Goal: Transaction & Acquisition: Purchase product/service

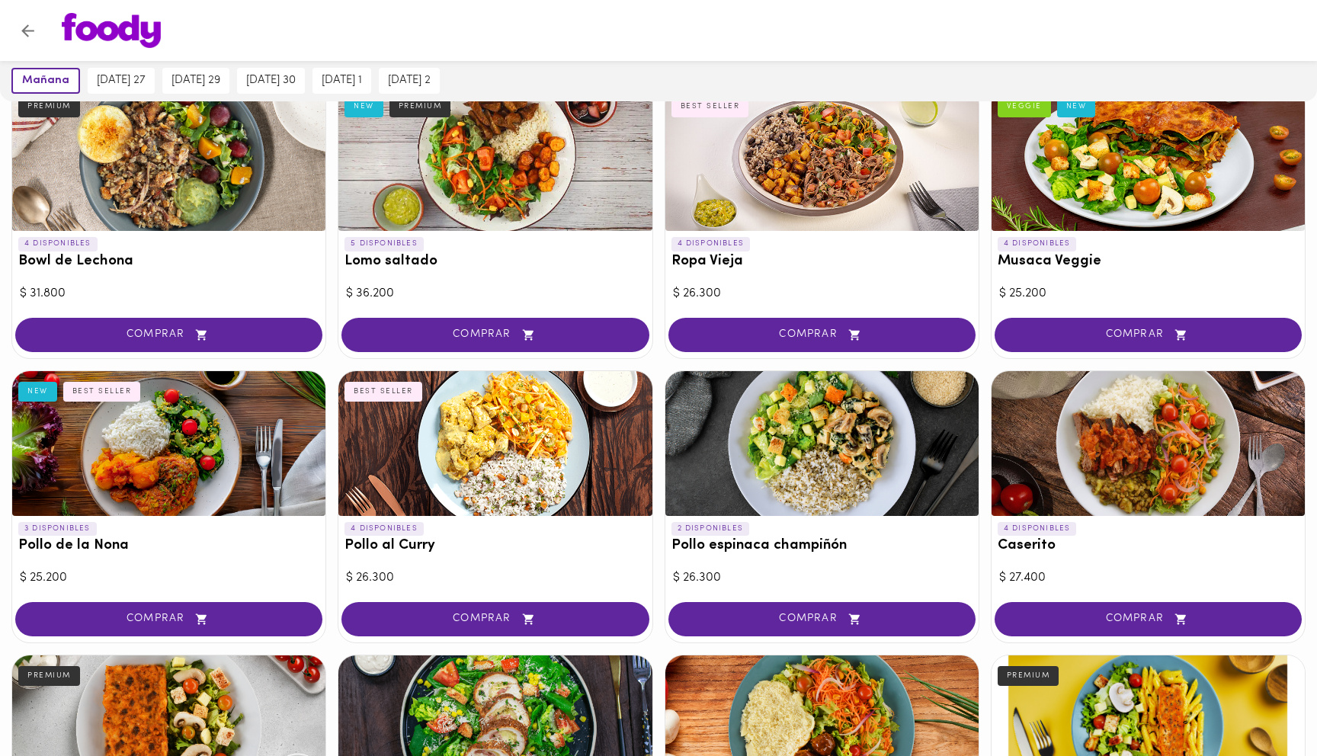
scroll to position [188, 0]
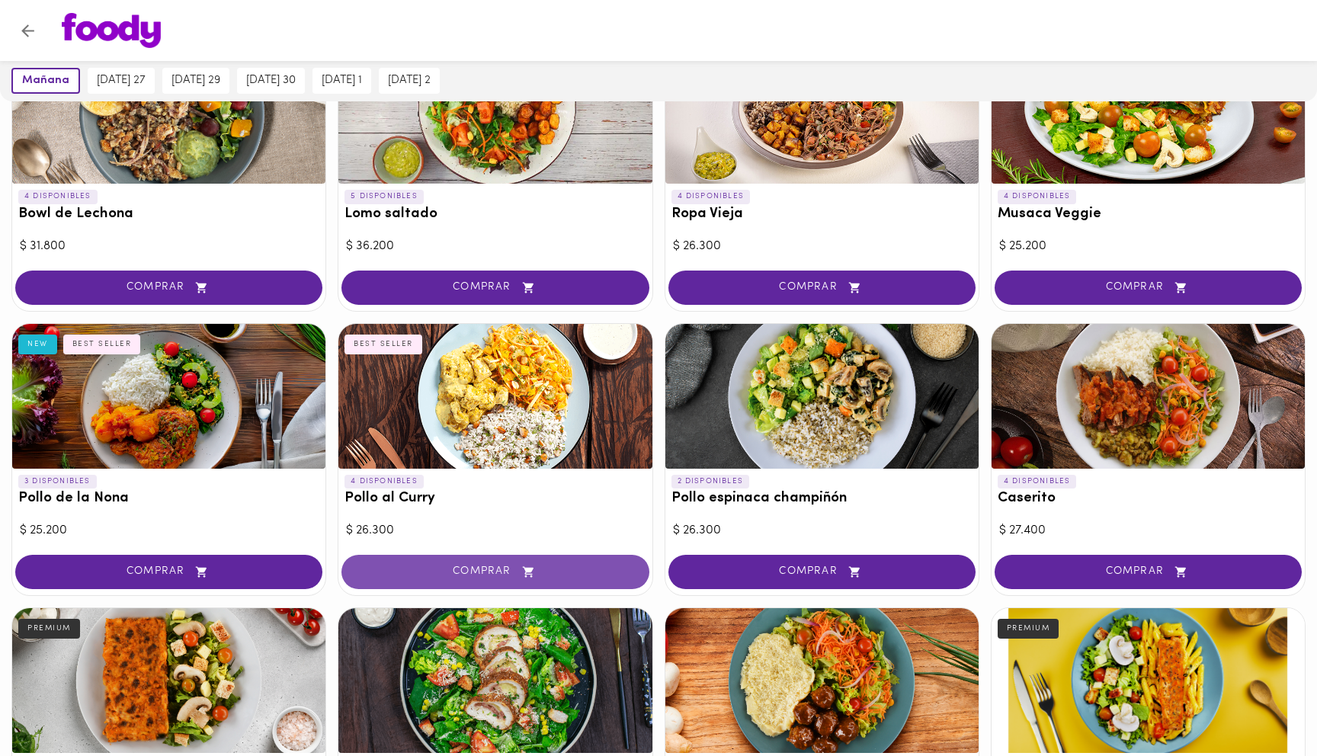
click at [496, 566] on span "COMPRAR" at bounding box center [495, 572] width 269 height 13
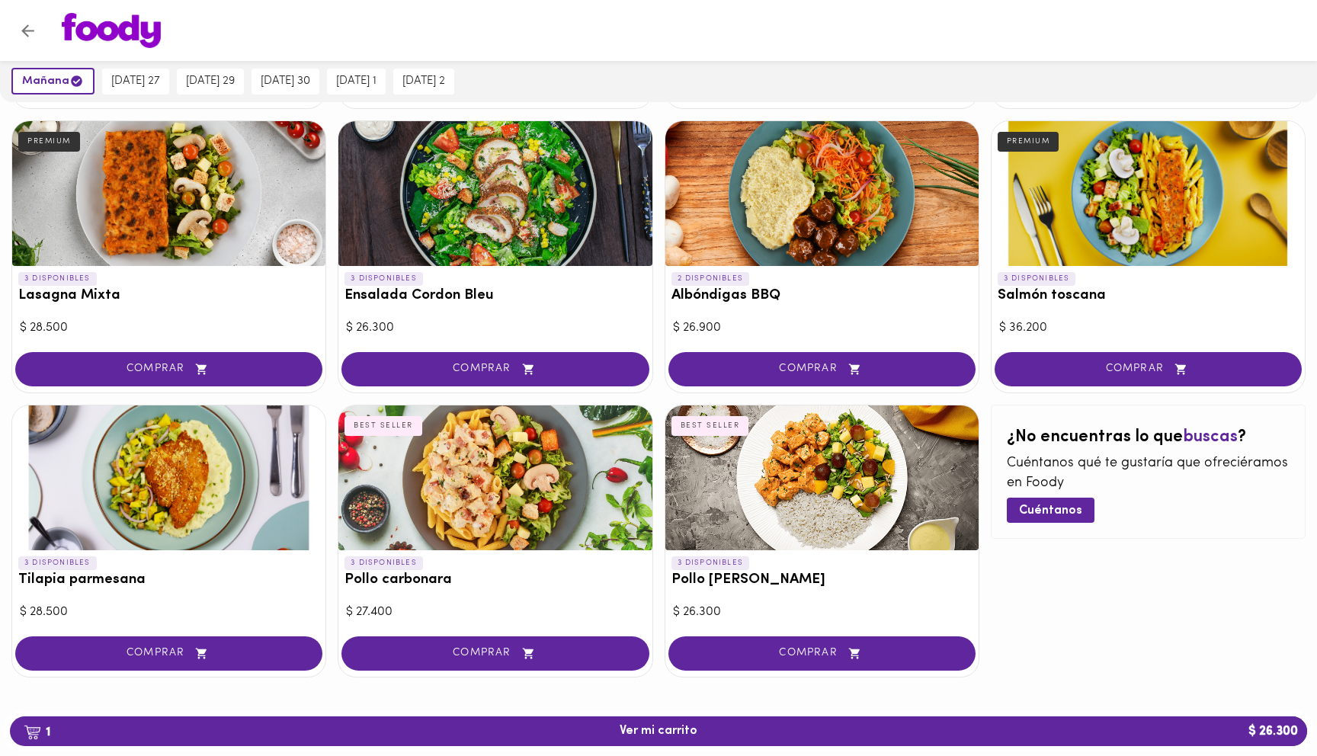
scroll to position [675, 0]
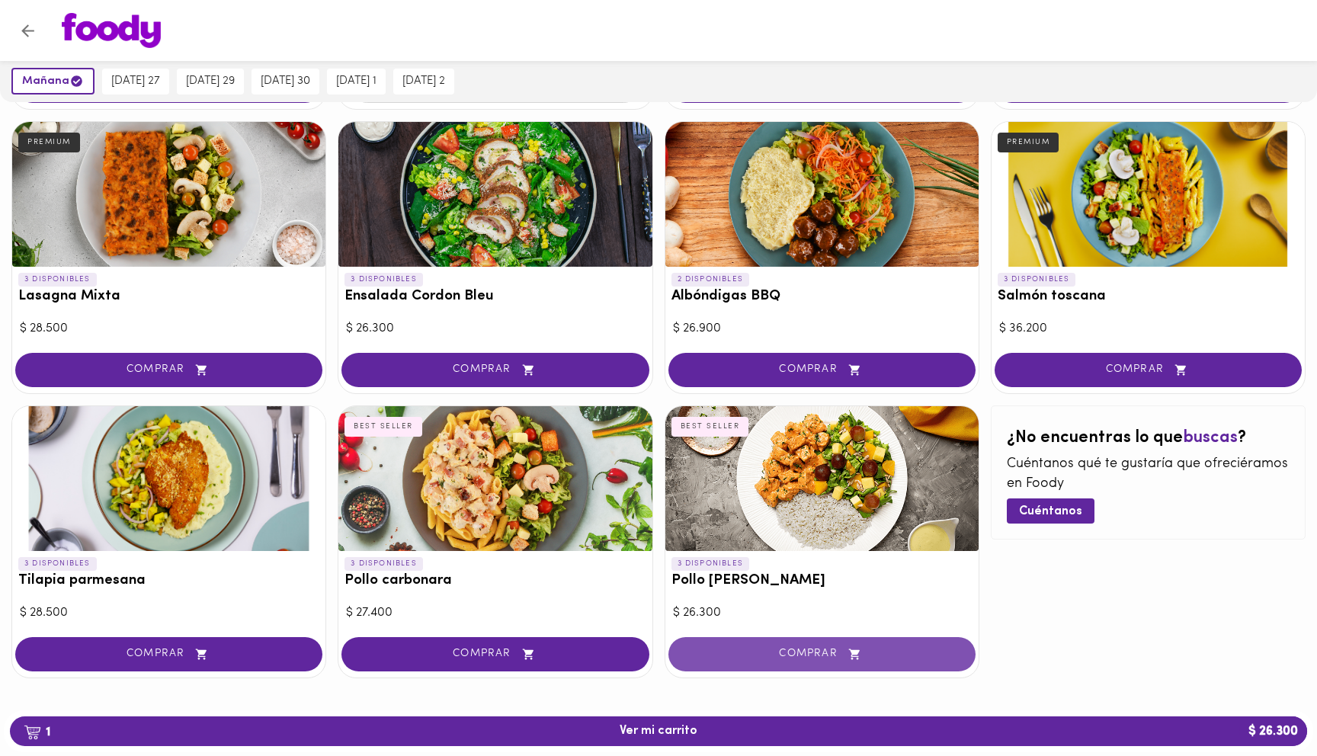
click at [803, 653] on span "COMPRAR" at bounding box center [822, 654] width 269 height 13
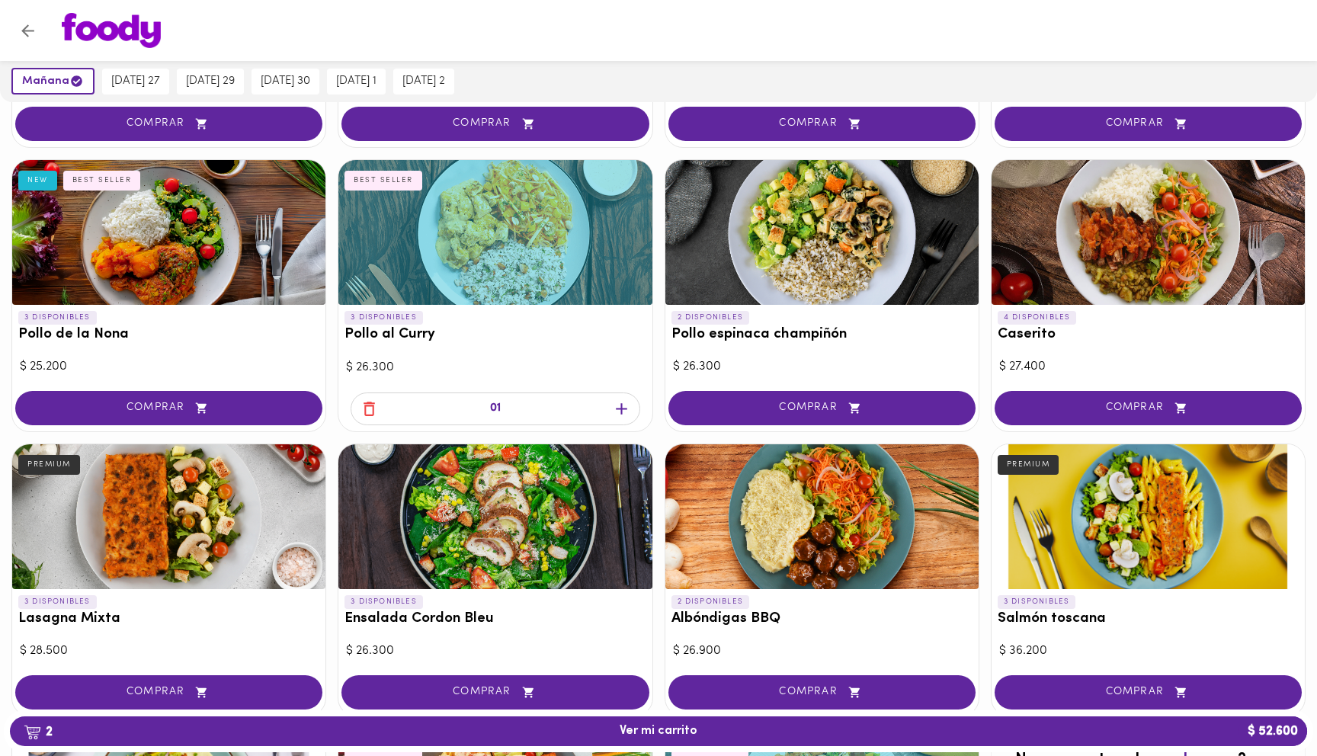
scroll to position [350, 0]
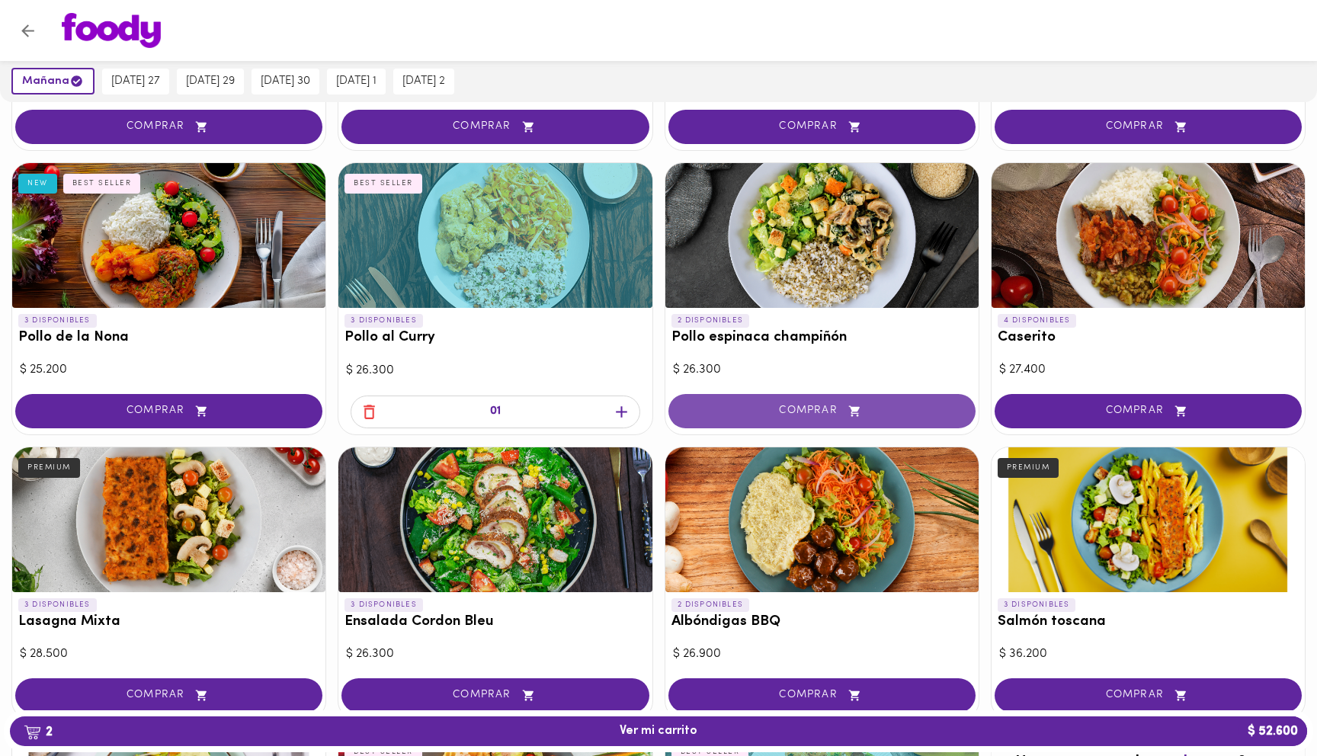
click at [810, 413] on span "COMPRAR" at bounding box center [822, 411] width 269 height 13
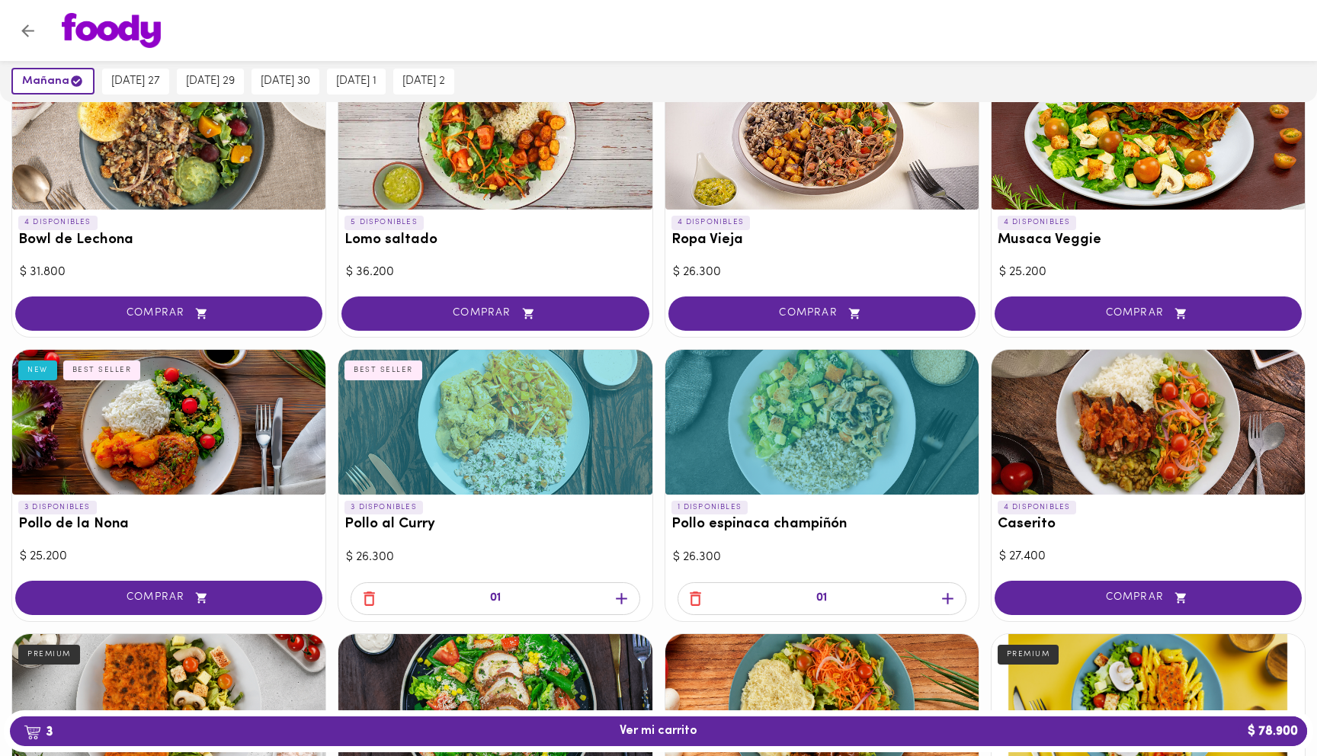
scroll to position [166, 0]
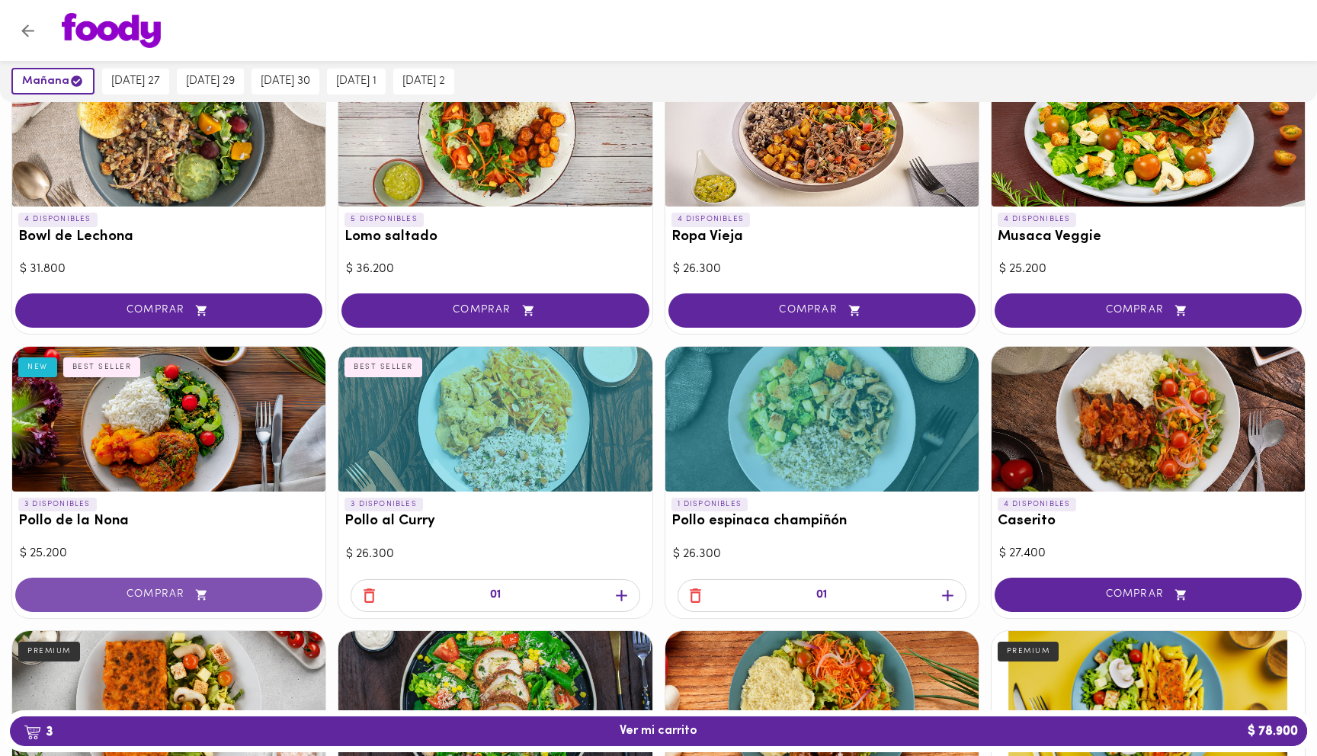
click at [139, 593] on span "COMPRAR" at bounding box center [168, 594] width 269 height 13
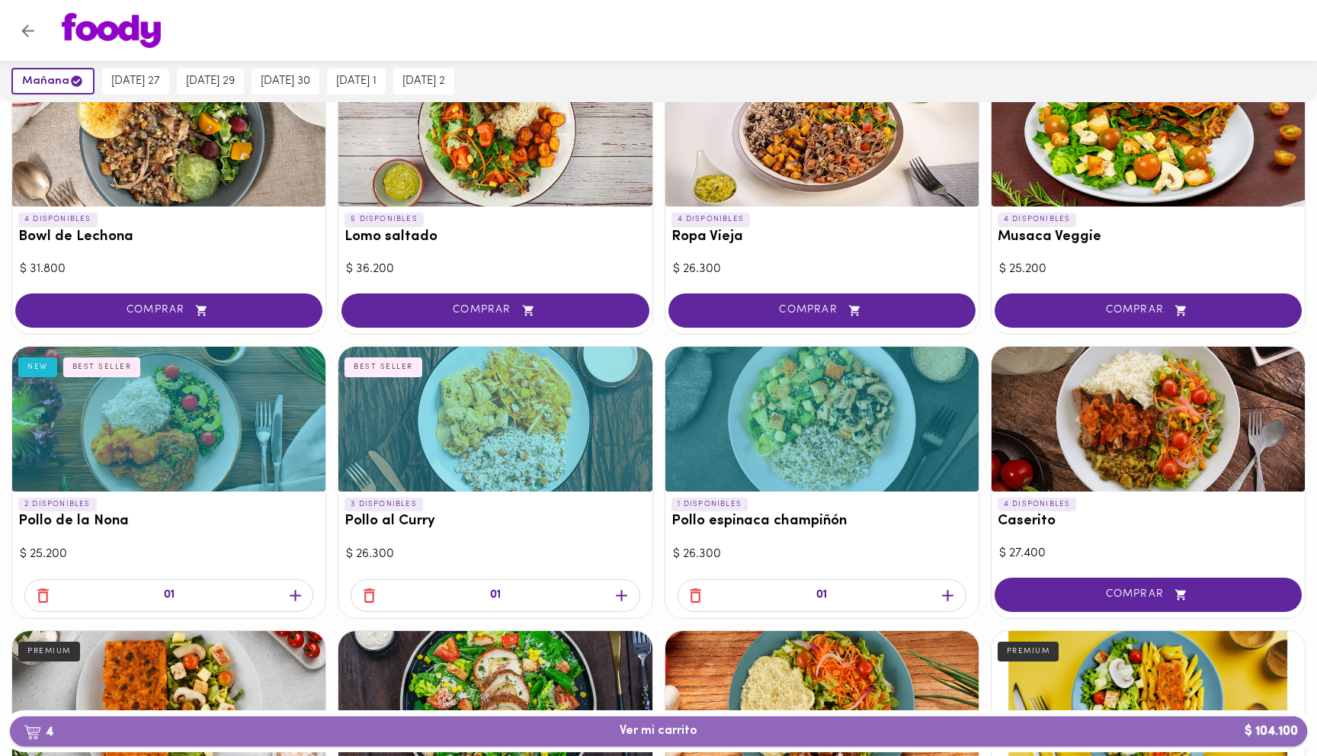
click at [629, 728] on span "4 Ver mi carrito $ 104.100" at bounding box center [659, 731] width 78 height 14
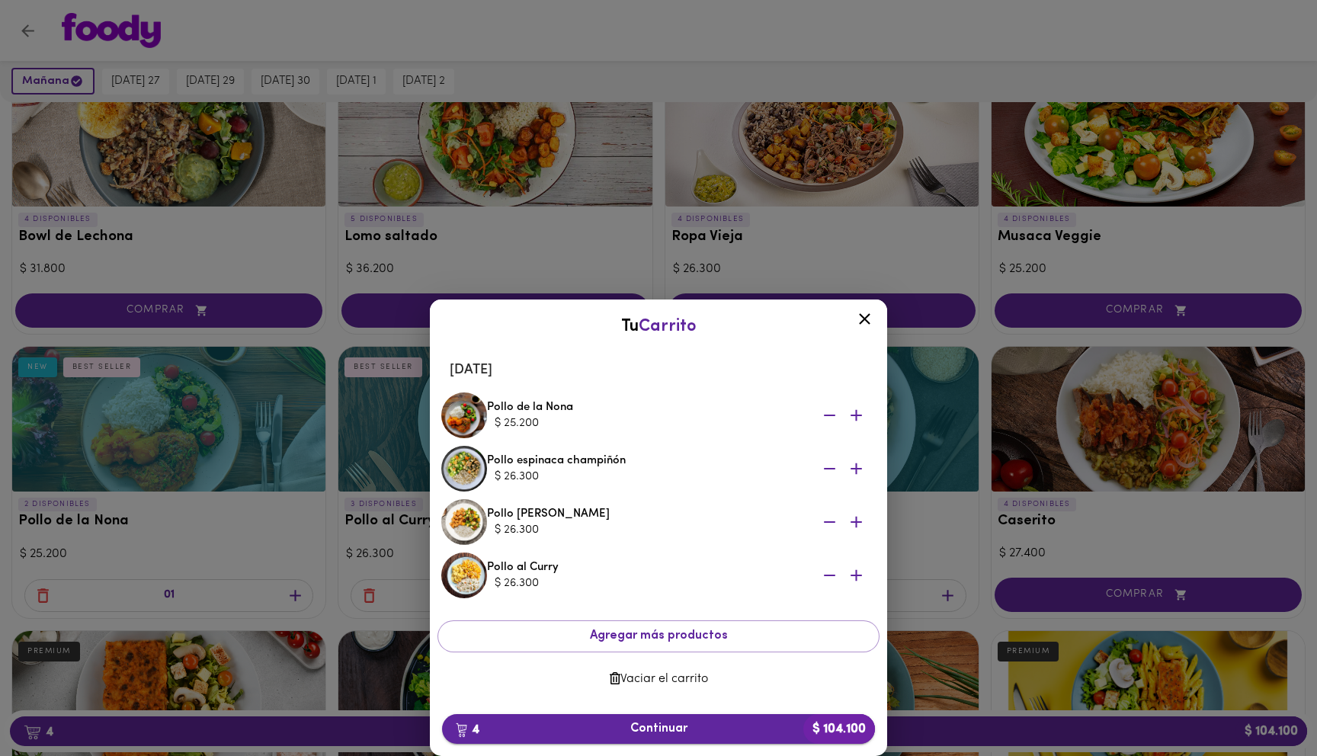
click at [656, 730] on span "4 Continuar $ 104.100" at bounding box center [658, 729] width 409 height 14
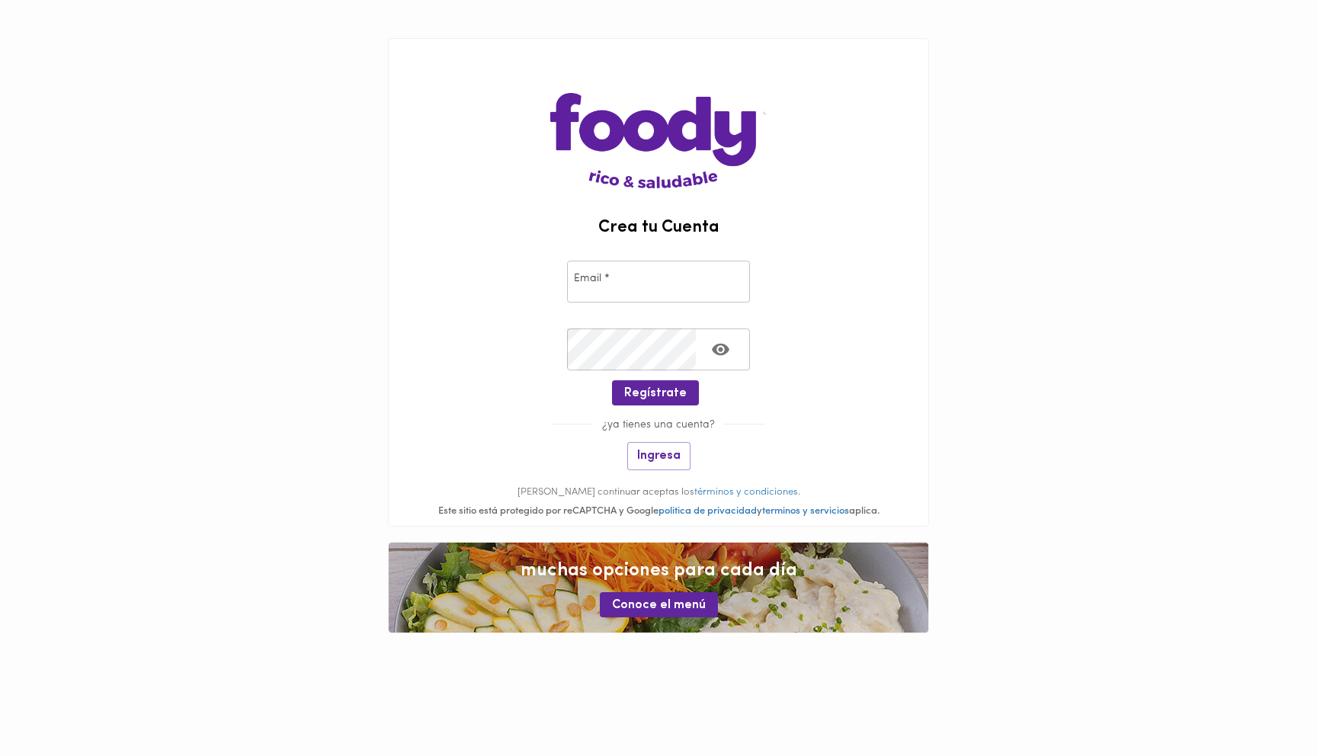
type input "[EMAIL_ADDRESS][DOMAIN_NAME]"
click at [662, 392] on span "Regístrate" at bounding box center [655, 393] width 63 height 14
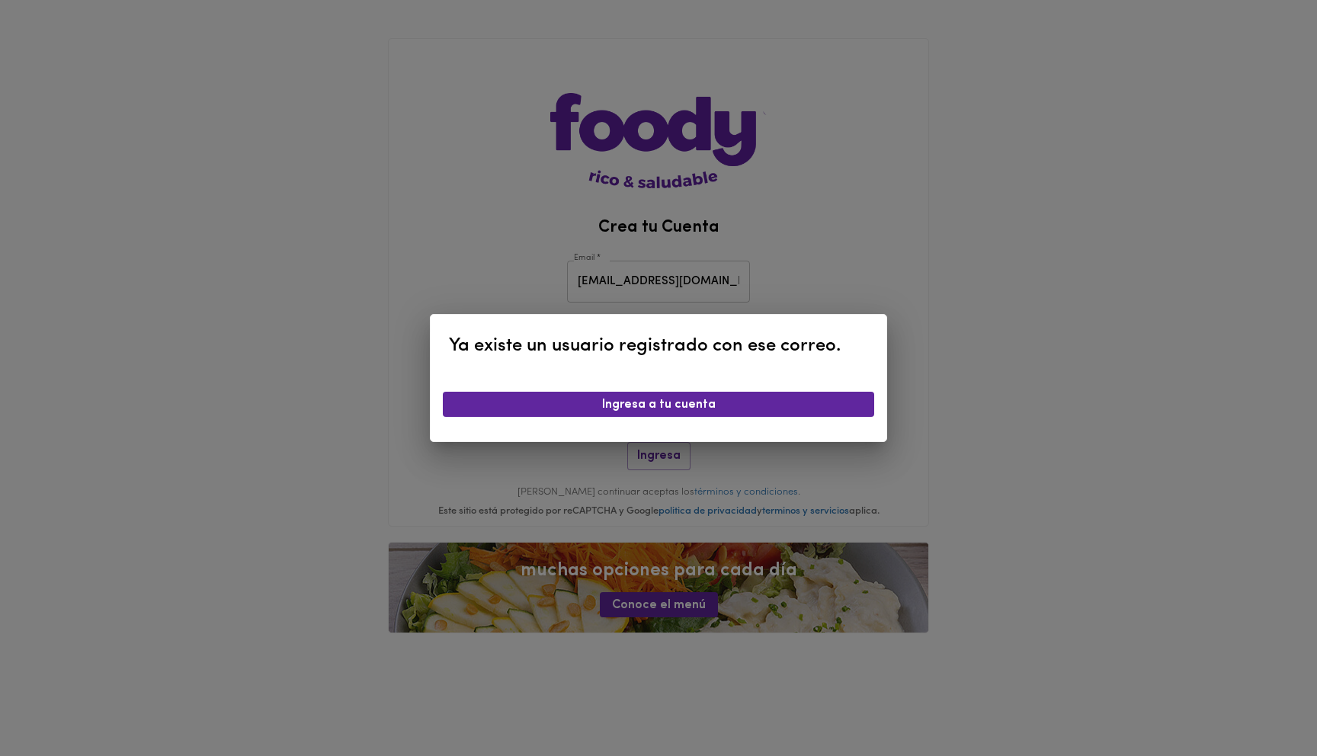
click at [897, 291] on div "Ya existe un usuario registrado con ese correo. Ingresa a tu cuenta" at bounding box center [658, 378] width 1317 height 756
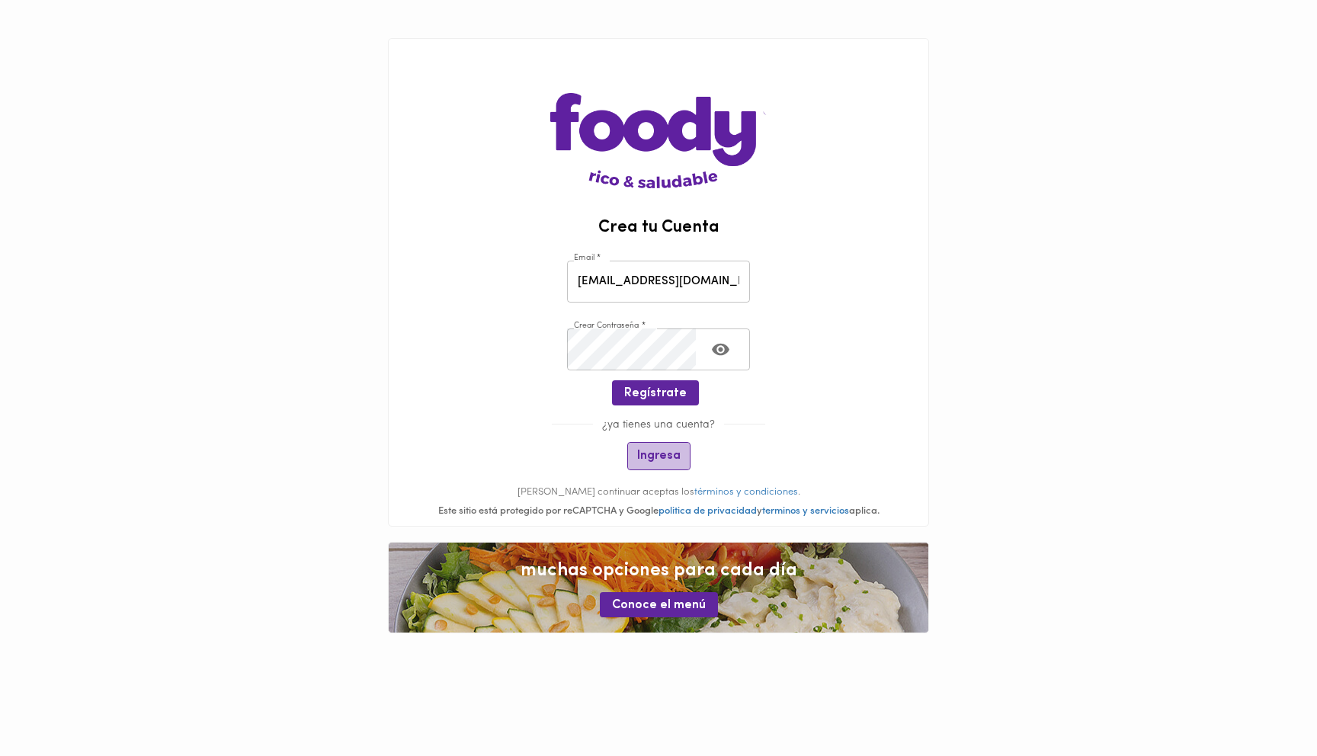
click at [659, 454] on span "Ingresa" at bounding box center [658, 456] width 43 height 14
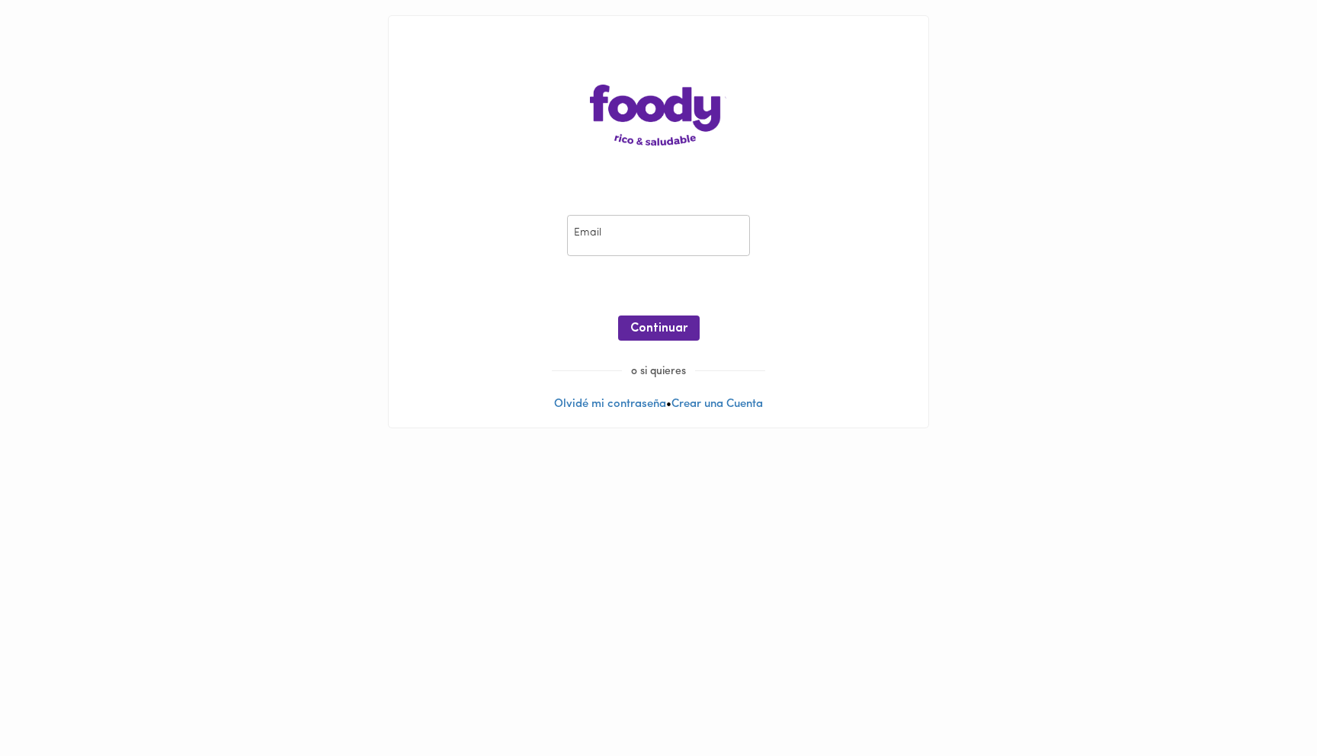
click at [662, 252] on input "email" at bounding box center [658, 236] width 183 height 42
type input "[EMAIL_ADDRESS][DOMAIN_NAME]"
click at [658, 333] on span "Continuar" at bounding box center [658, 329] width 57 height 14
click at [659, 332] on span "Ingresar" at bounding box center [659, 329] width 48 height 14
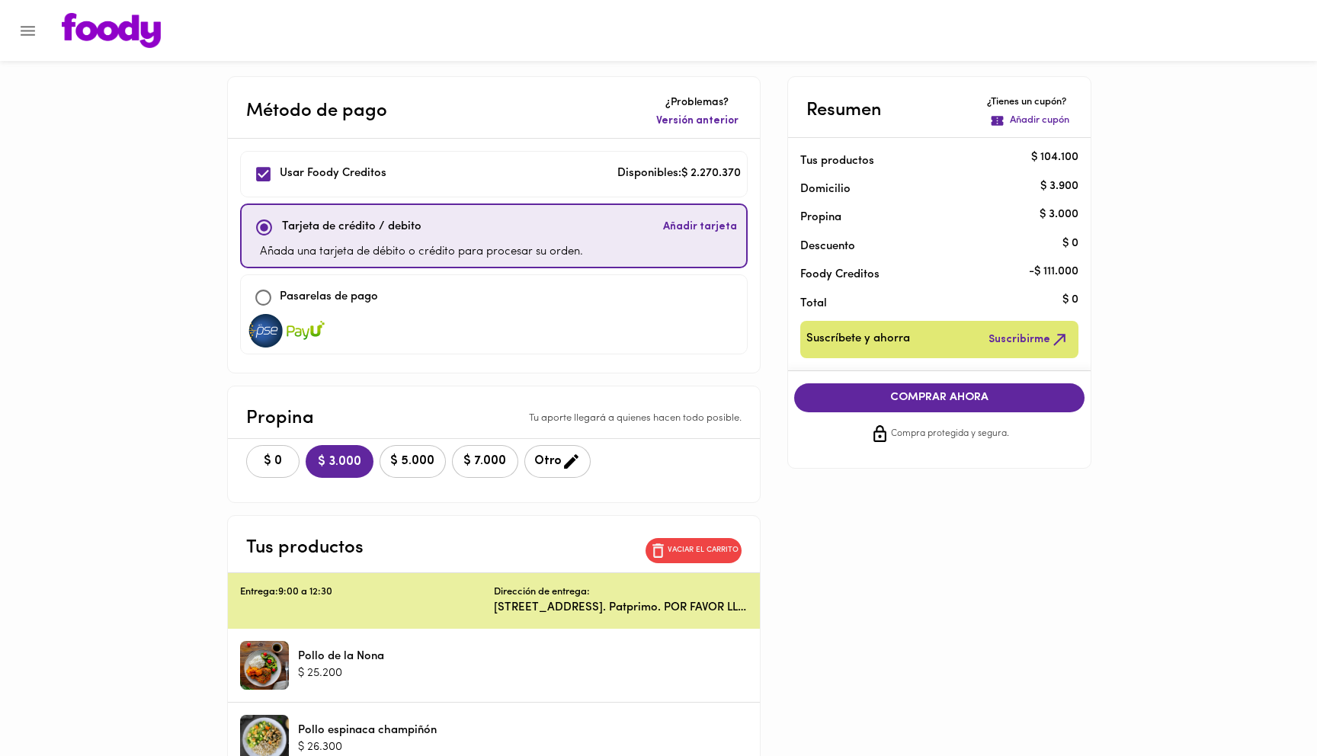
click at [289, 458] on button "$ 0" at bounding box center [272, 461] width 53 height 33
click at [895, 394] on span "COMPRAR AHORA" at bounding box center [940, 398] width 261 height 14
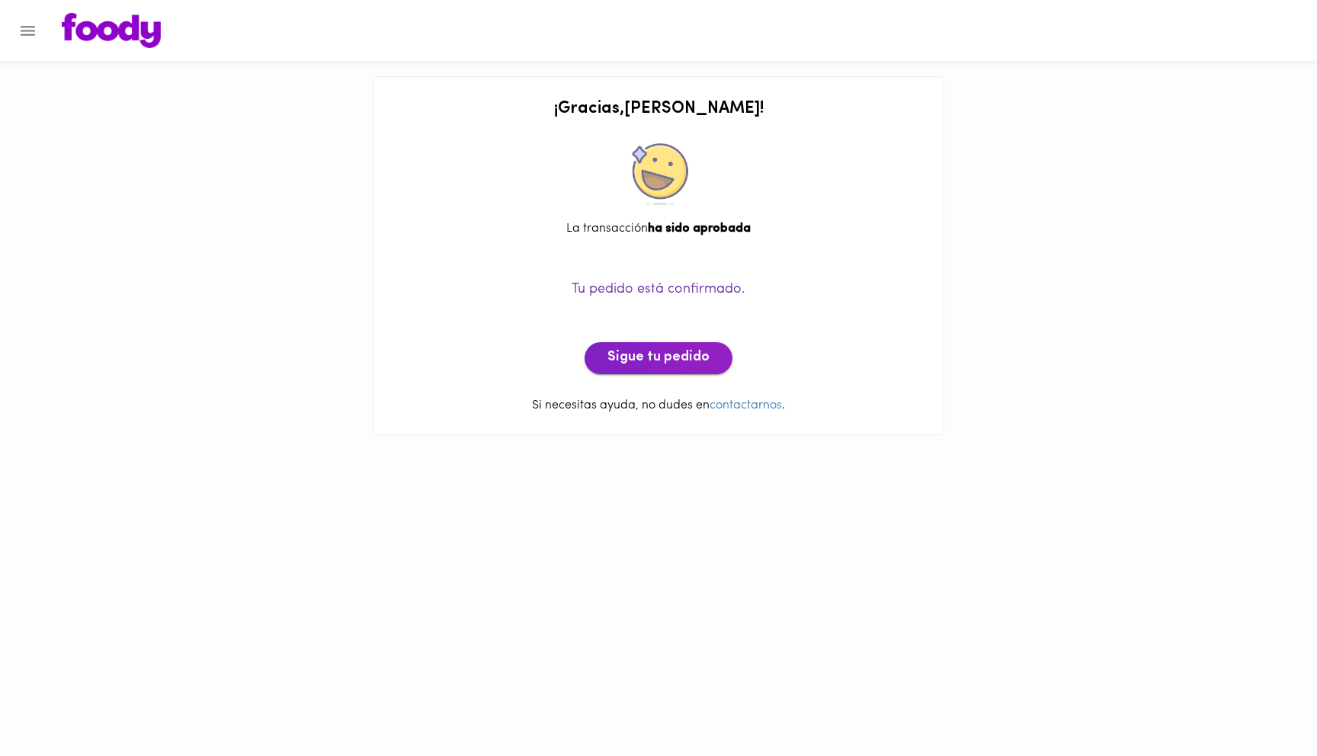
click at [697, 358] on span "Sigue tu pedido" at bounding box center [659, 358] width 102 height 17
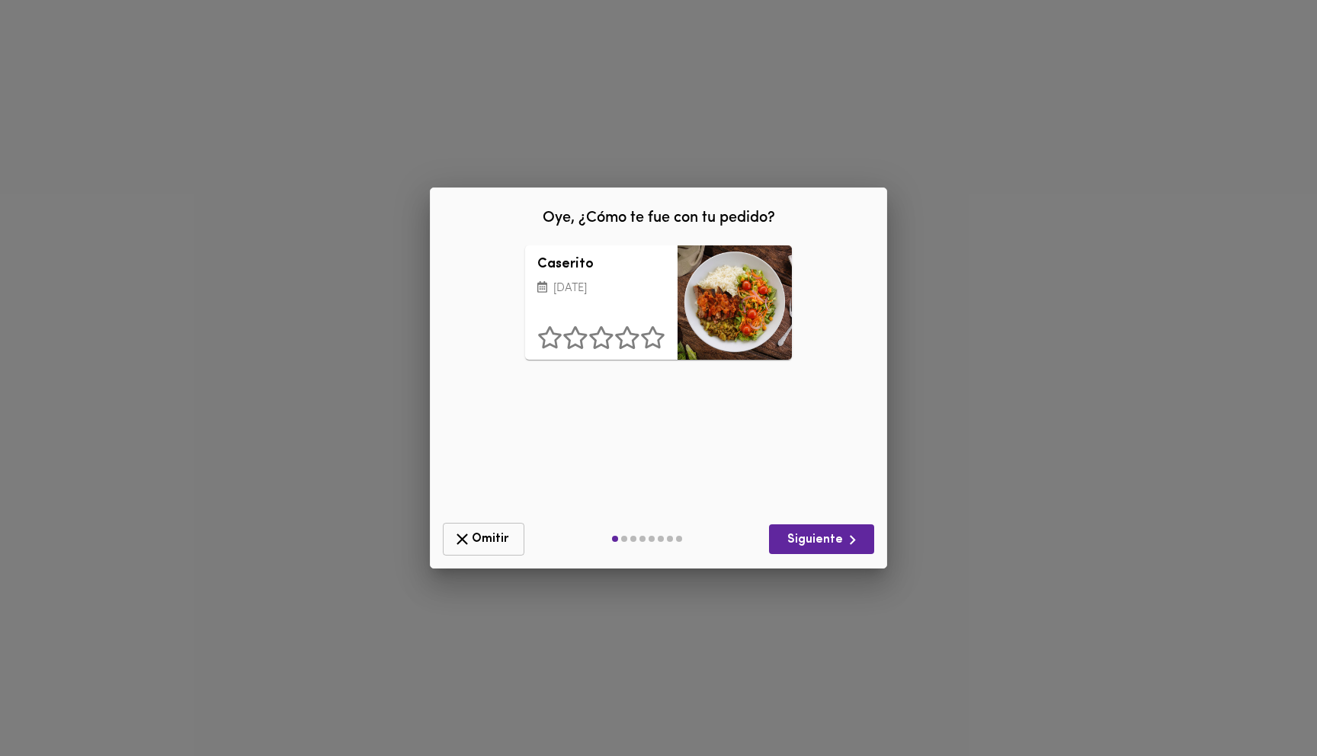
click at [492, 544] on span "Omitir" at bounding box center [484, 539] width 62 height 19
